Goal: Find contact information: Obtain details needed to contact an individual or organization

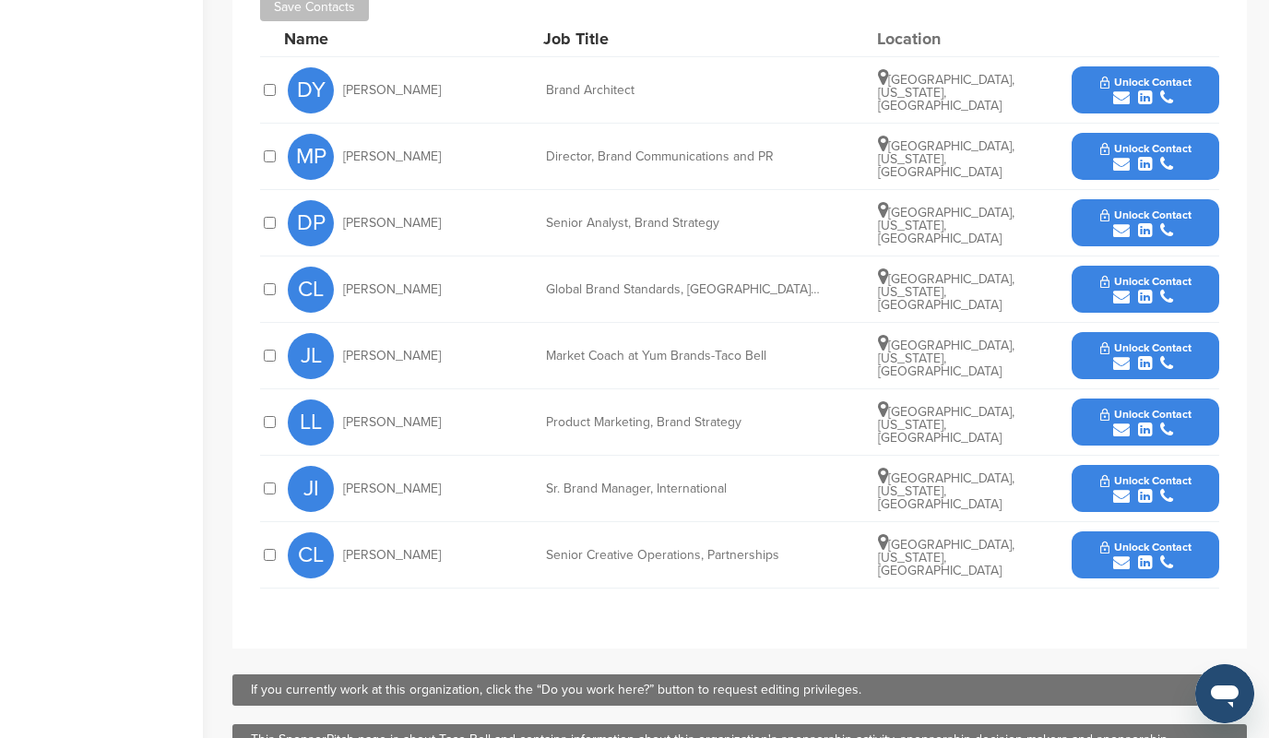
scroll to position [761, 0]
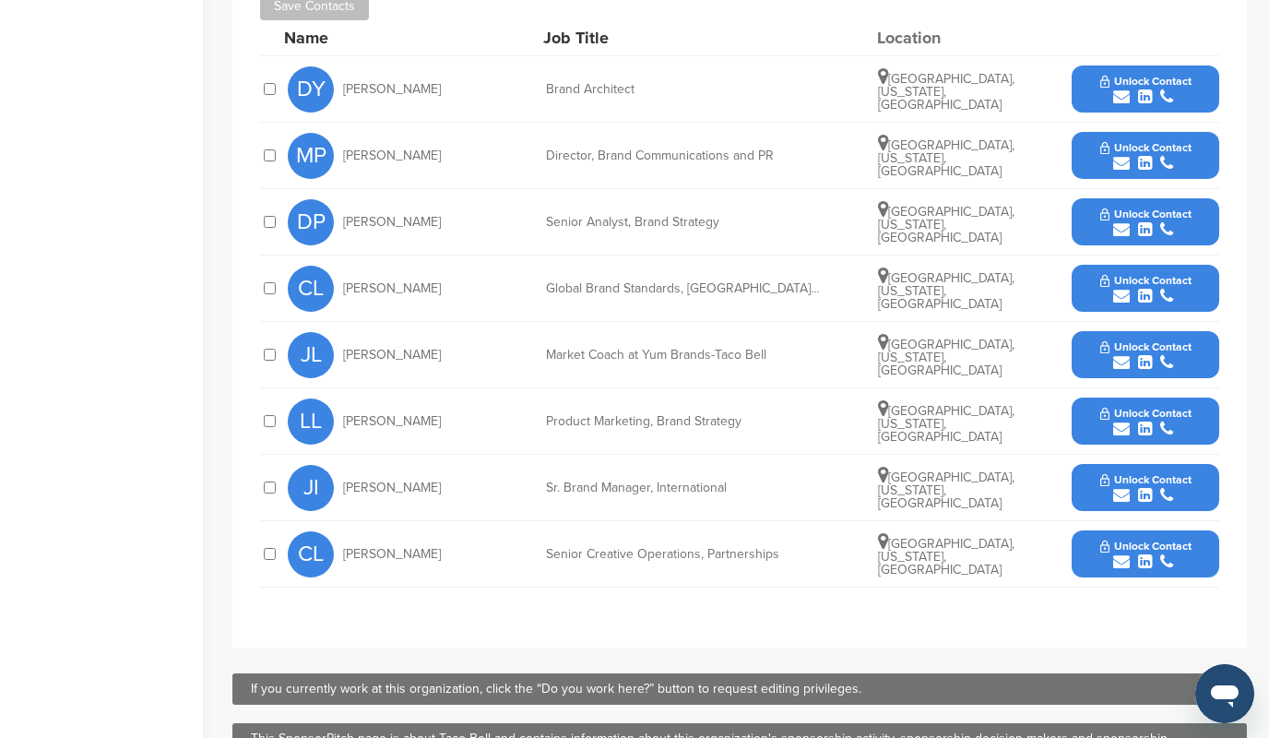
click at [1165, 163] on icon "submit" at bounding box center [1166, 163] width 13 height 17
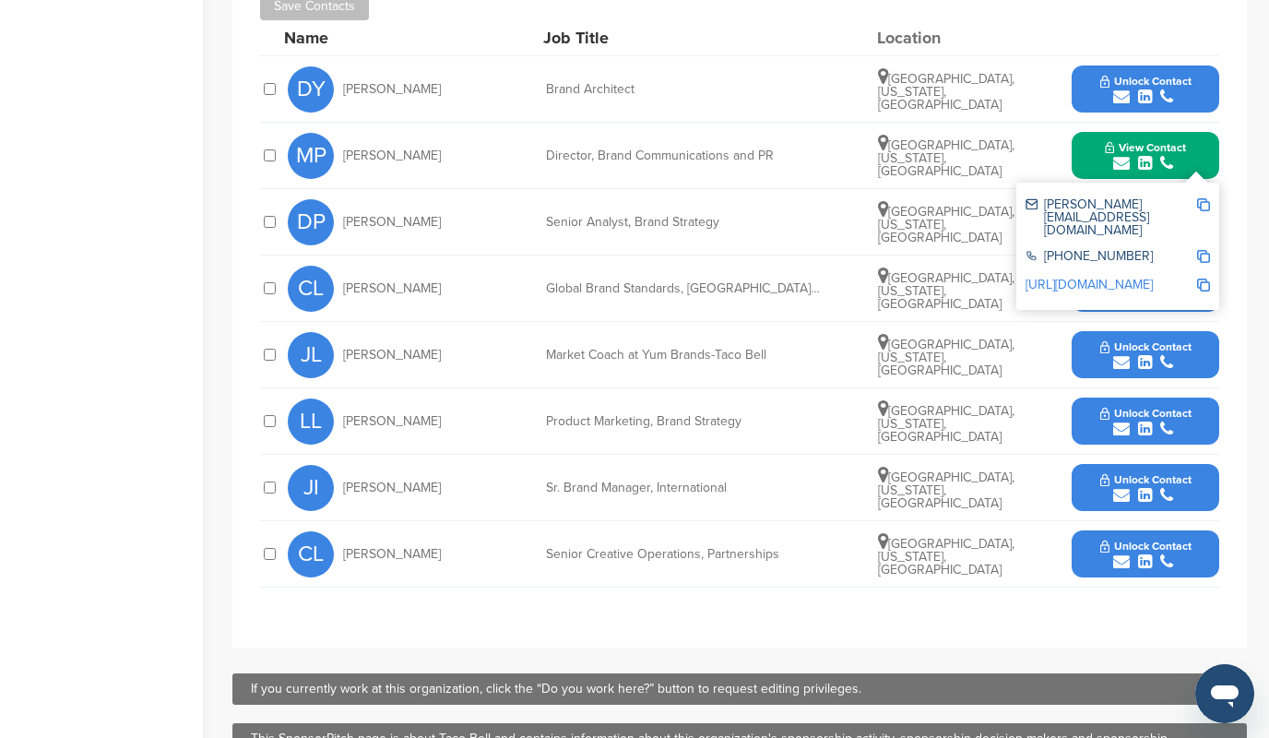
click at [1203, 205] on img at bounding box center [1203, 204] width 13 height 13
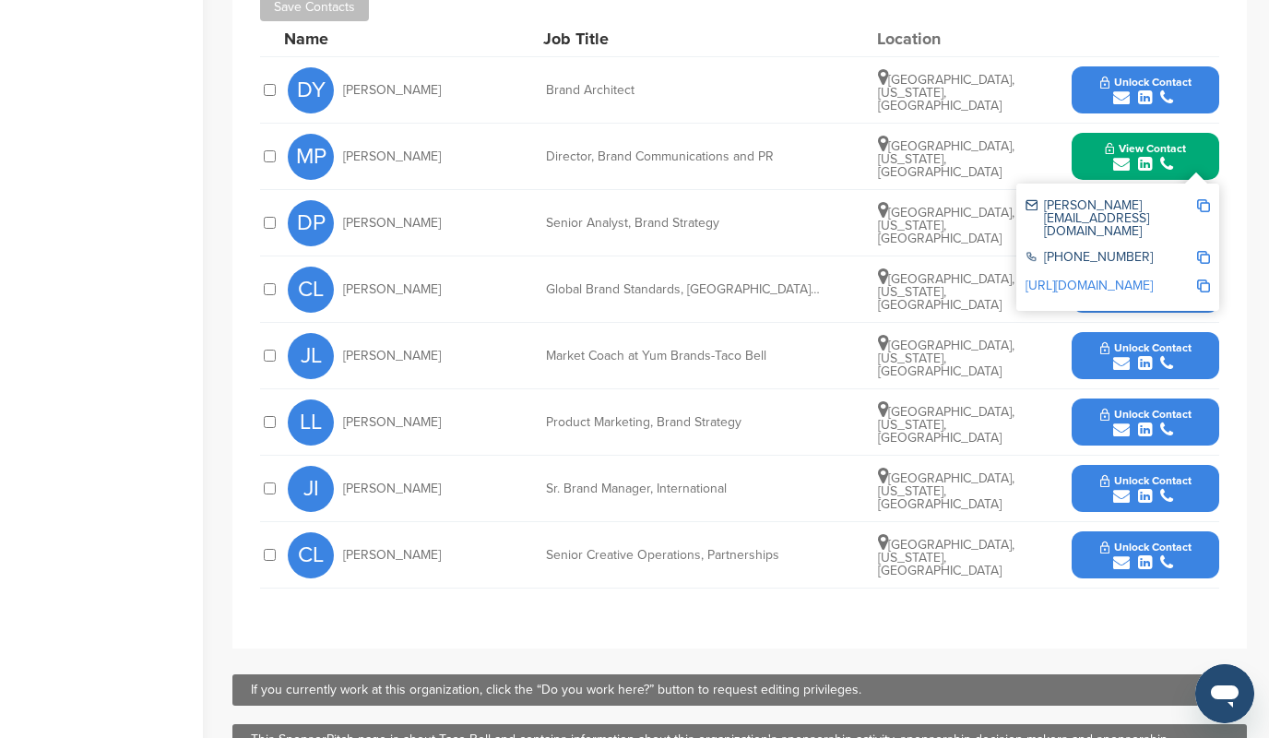
click at [1115, 82] on span "Unlock Contact" at bounding box center [1145, 82] width 91 height 13
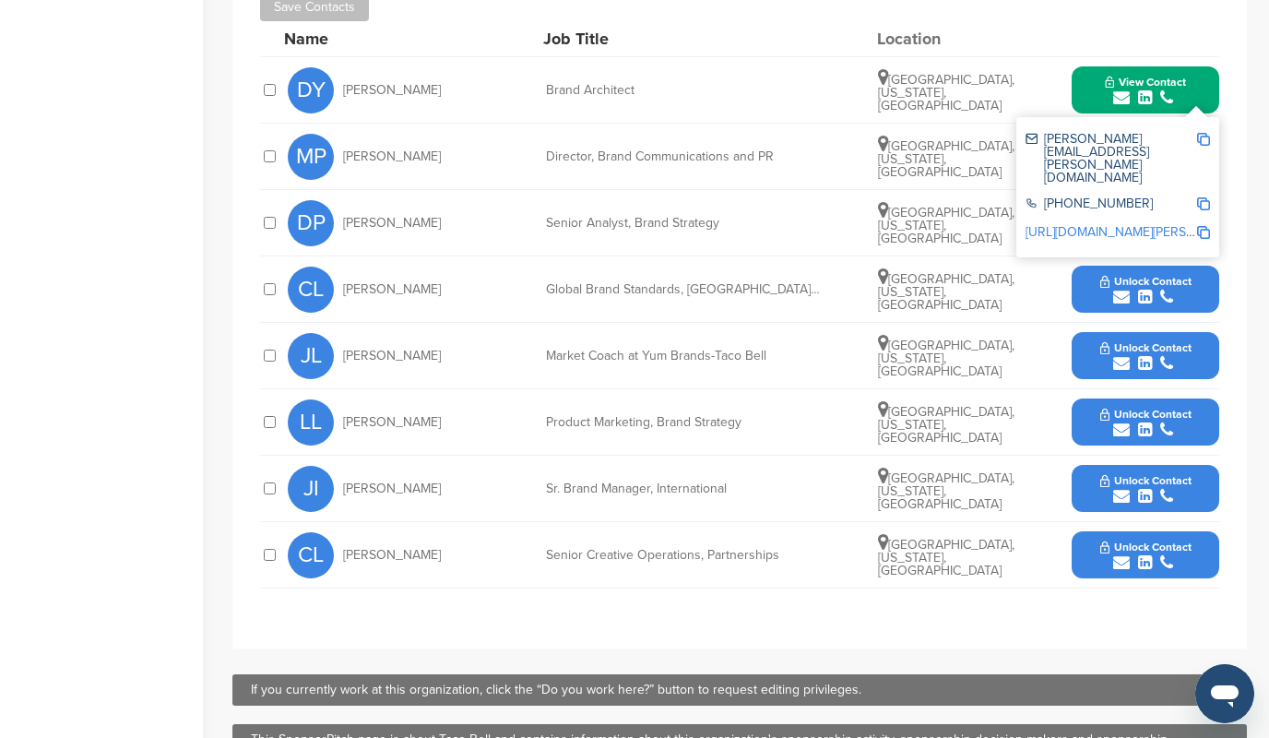
click at [1200, 138] on img at bounding box center [1203, 139] width 13 height 13
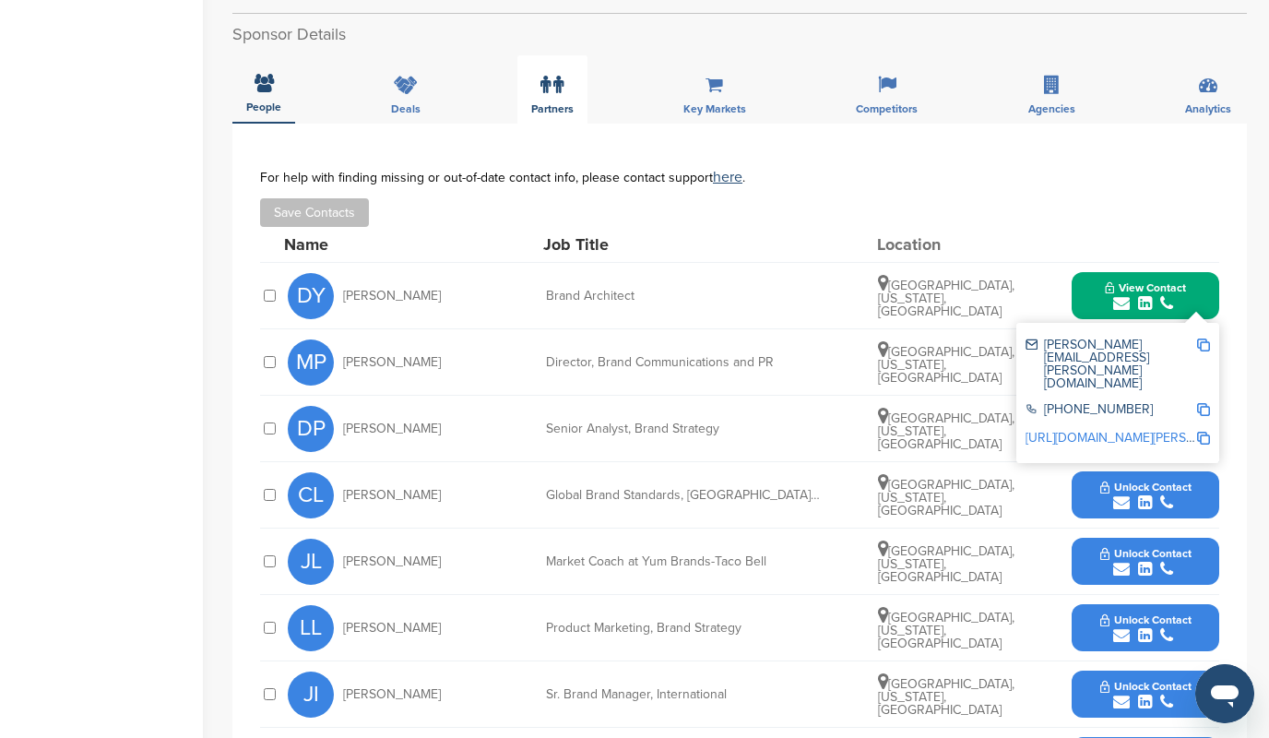
scroll to position [560, 0]
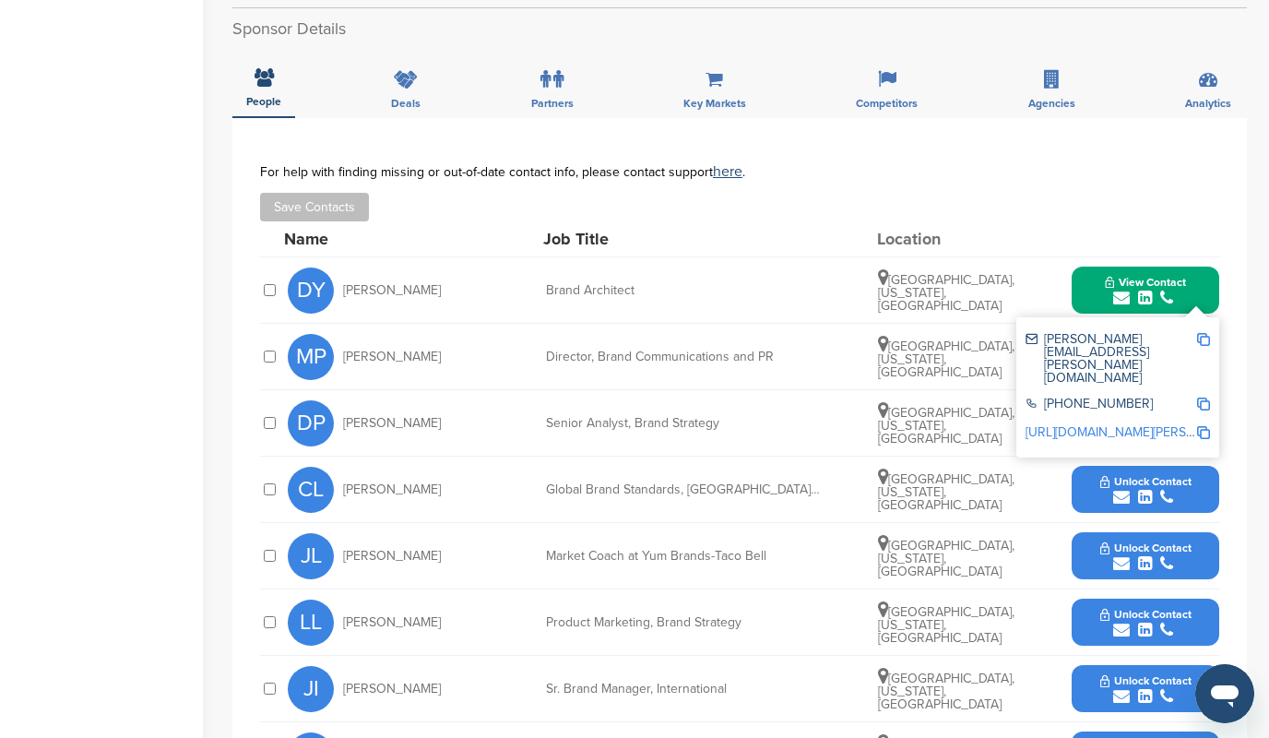
click at [1095, 277] on button "View Contact" at bounding box center [1144, 290] width 125 height 55
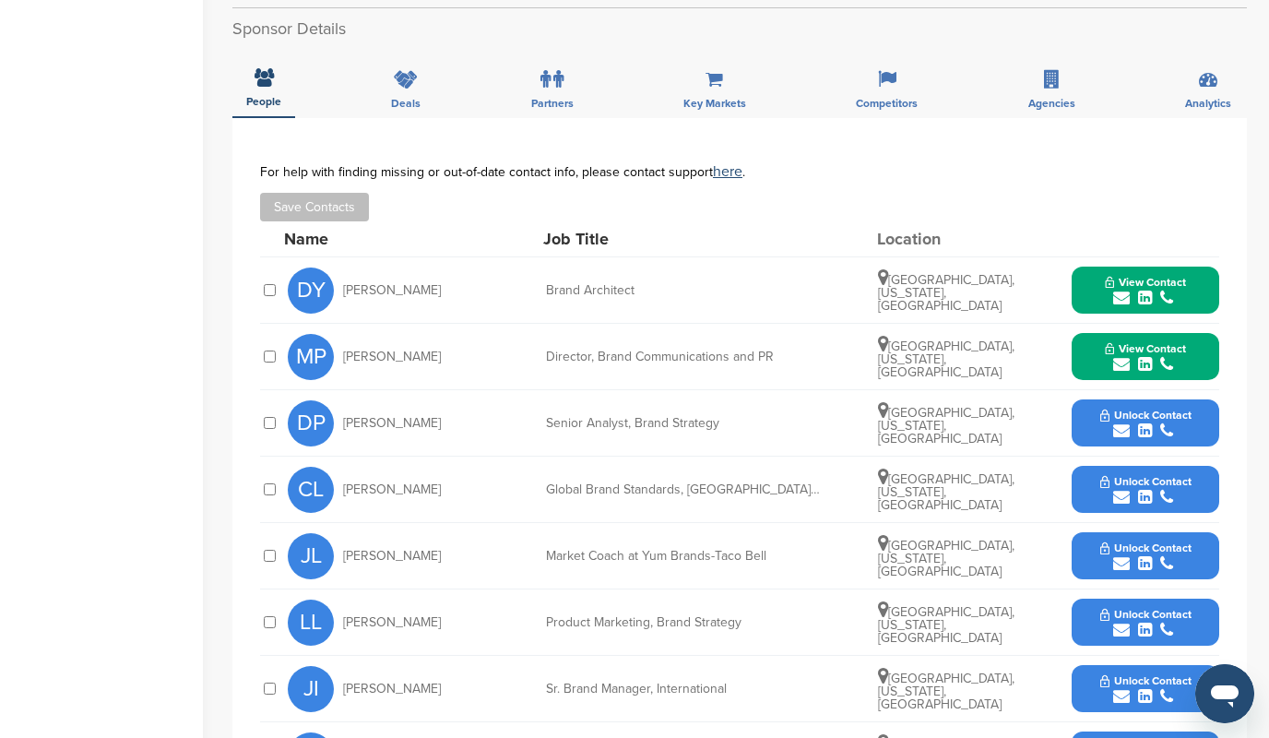
scroll to position [0, 0]
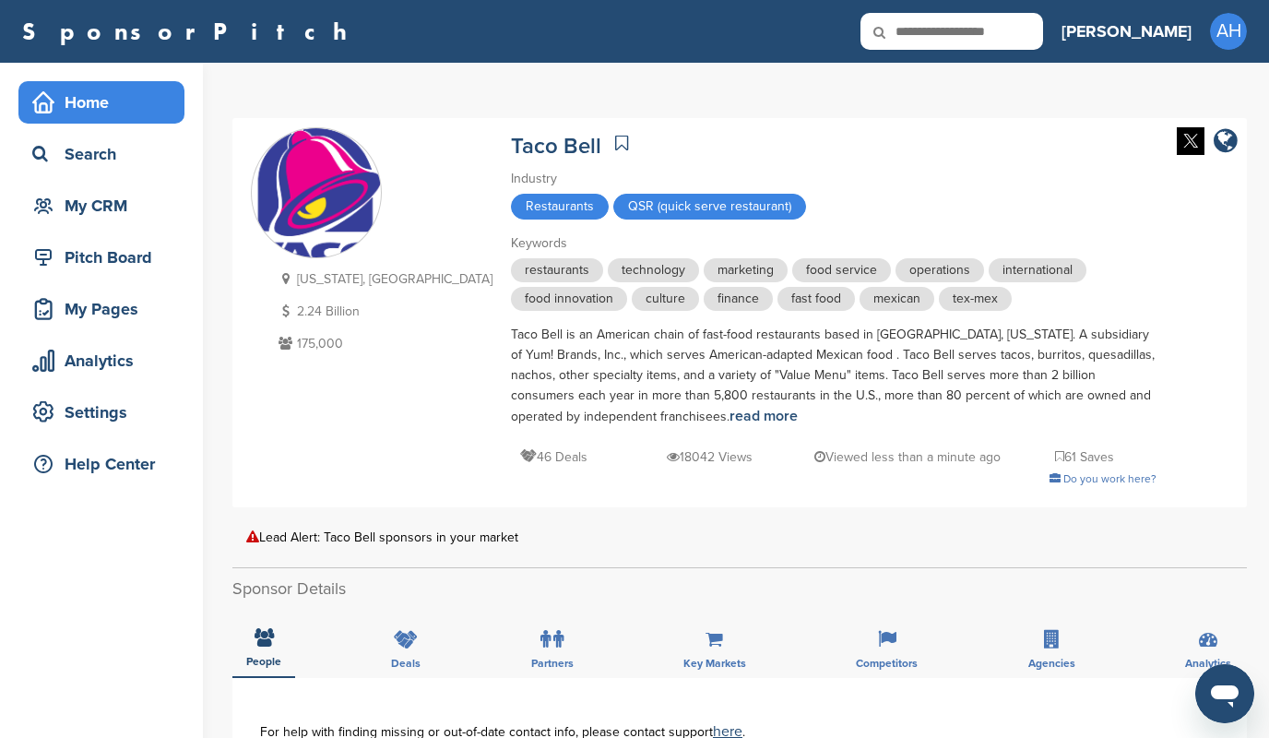
click at [118, 96] on div "Home" at bounding box center [106, 102] width 157 height 33
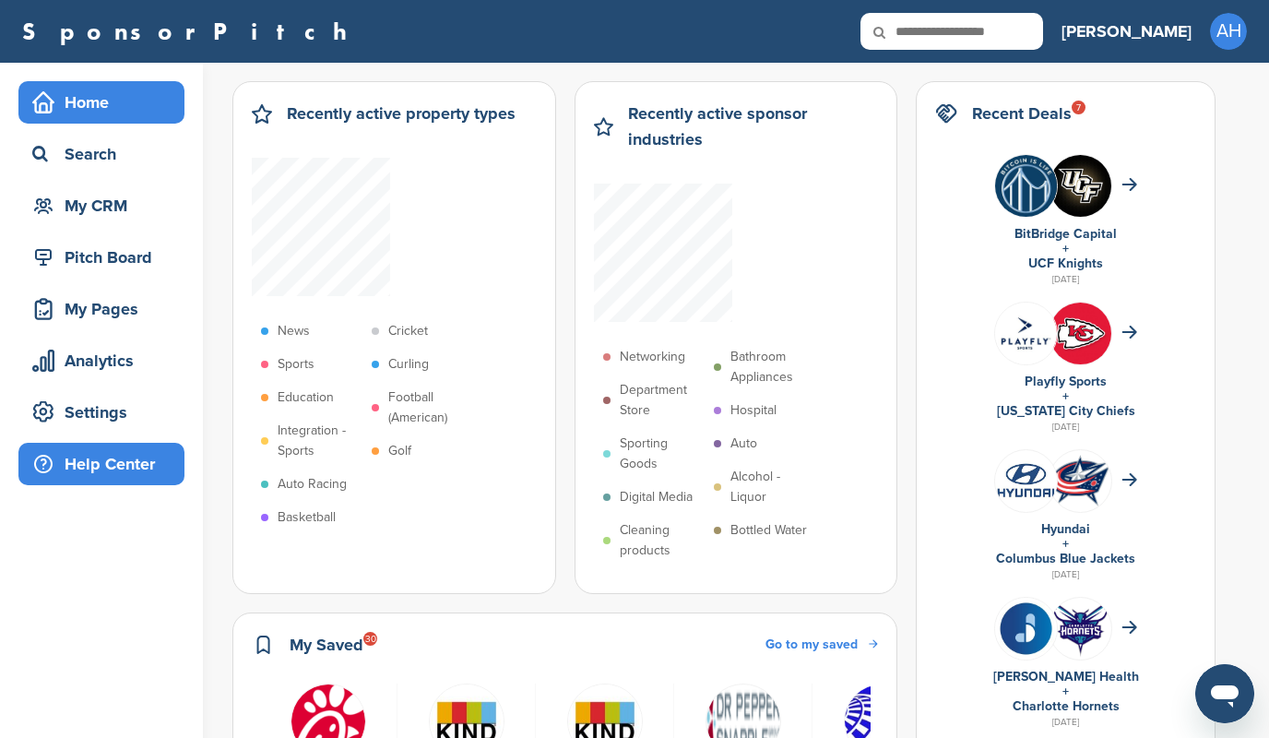
click at [90, 477] on div "Help Center" at bounding box center [106, 463] width 157 height 33
